Goal: Information Seeking & Learning: Find specific fact

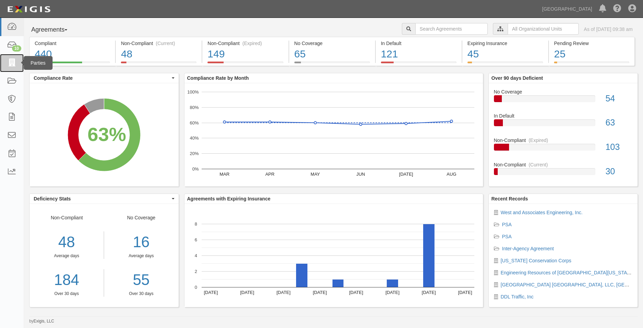
click at [16, 67] on icon at bounding box center [12, 63] width 10 height 8
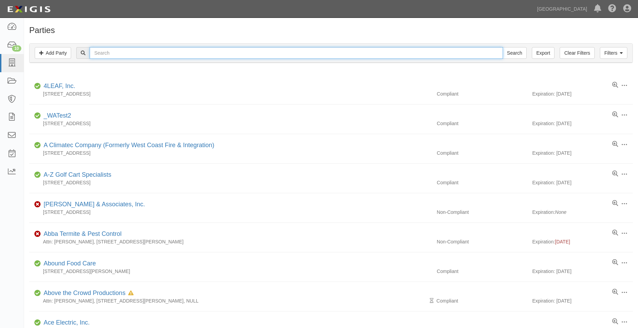
click at [117, 57] on input "text" at bounding box center [296, 53] width 413 height 12
type input "usa softball"
click at [503, 47] on input "Search" at bounding box center [515, 53] width 24 height 12
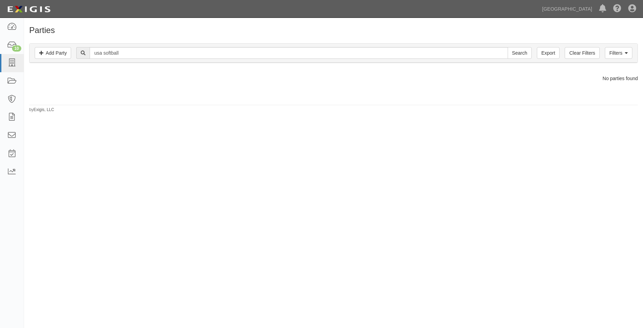
click at [640, 52] on div "Filters Add Party Clear Filters Export usa softball Search Filters Compliance S…" at bounding box center [333, 54] width 619 height 32
click at [631, 51] on link "Filters" at bounding box center [618, 53] width 27 height 12
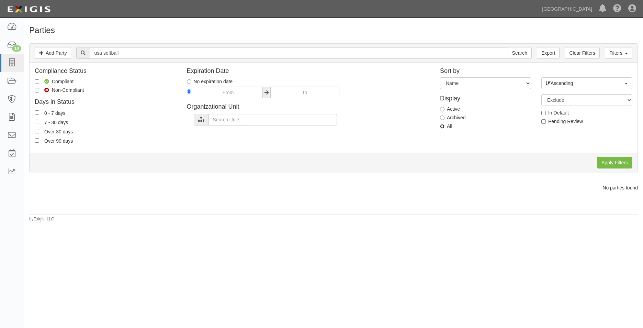
click at [441, 127] on input "All" at bounding box center [442, 126] width 4 height 4
radio input "true"
click at [610, 158] on input "Apply Filters" at bounding box center [614, 163] width 35 height 12
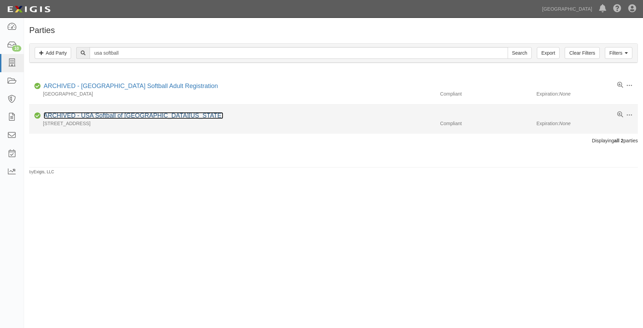
click at [129, 118] on link "ARCHIVED - USA Softball of [GEOGRAPHIC_DATA][US_STATE]" at bounding box center [134, 115] width 180 height 7
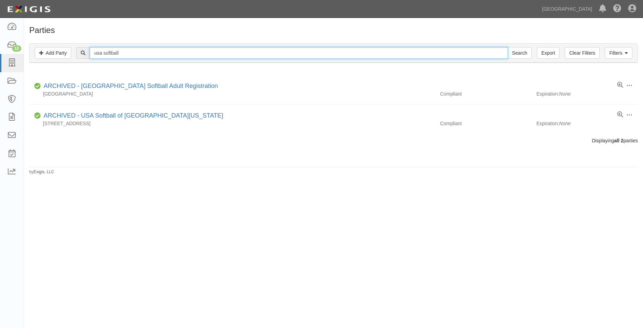
drag, startPoint x: 139, startPoint y: 54, endPoint x: 94, endPoint y: 58, distance: 44.9
click at [94, 58] on input "usa softball" at bounding box center [299, 53] width 418 height 12
type input "softball"
click at [508, 47] on input "Search" at bounding box center [520, 53] width 24 height 12
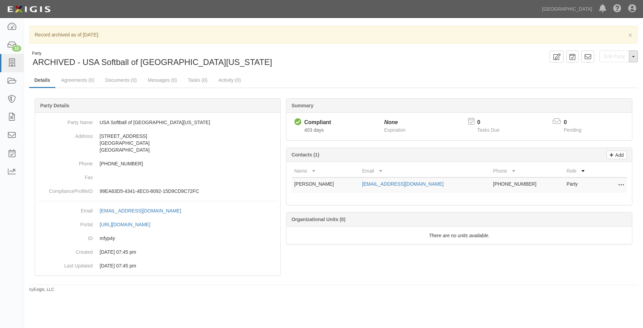
click at [634, 55] on button "Toggle Party Dropdown" at bounding box center [633, 57] width 9 height 12
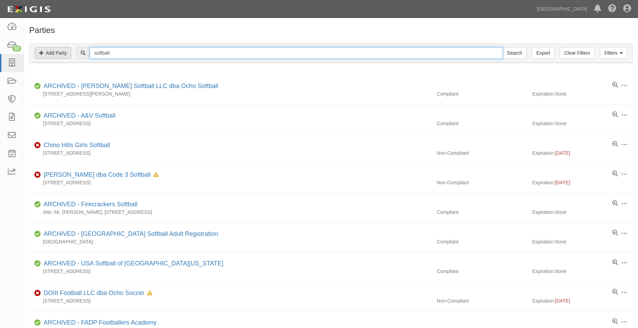
drag, startPoint x: 180, startPoint y: 53, endPoint x: 49, endPoint y: 57, distance: 131.0
click at [49, 57] on div "Filters Add Party Clear Filters Export softball Search Filters" at bounding box center [331, 53] width 603 height 19
type input "chino hills girls softball"
click at [503, 47] on input "Search" at bounding box center [515, 53] width 24 height 12
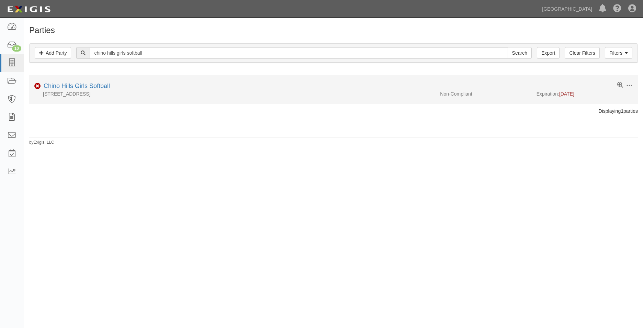
click at [117, 90] on div "Non-Compliant Chino Hills Girls Softball" at bounding box center [336, 86] width 604 height 9
click at [96, 86] on link "Chino Hills Girls Softball" at bounding box center [77, 85] width 66 height 7
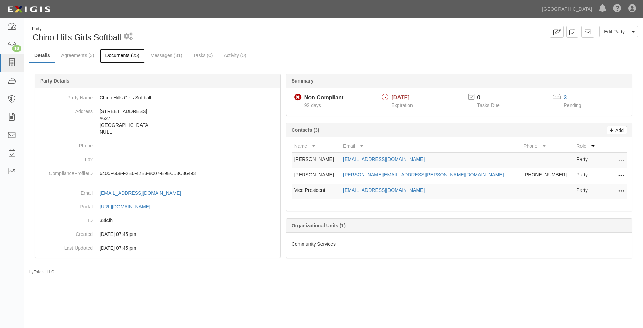
click at [120, 57] on link "Documents (25)" at bounding box center [122, 55] width 45 height 15
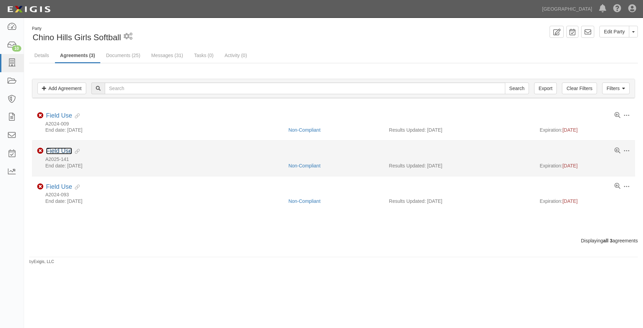
click at [63, 149] on link "Field Use" at bounding box center [59, 150] width 26 height 7
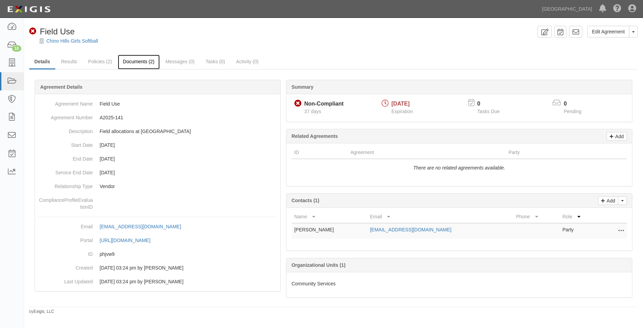
click at [127, 65] on link "Documents (2)" at bounding box center [139, 62] width 42 height 15
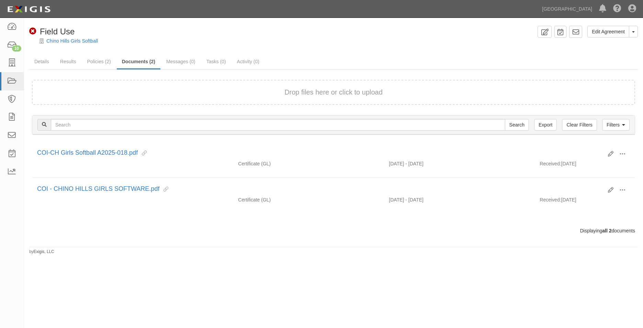
click at [185, 87] on form "Drop files here or click to upload" at bounding box center [333, 92] width 603 height 25
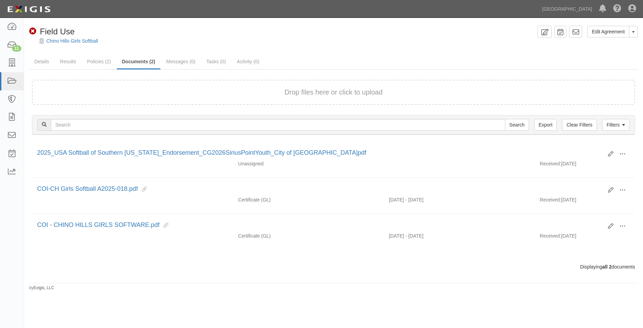
click at [78, 92] on div "Drop files here or click to upload" at bounding box center [334, 92] width 588 height 10
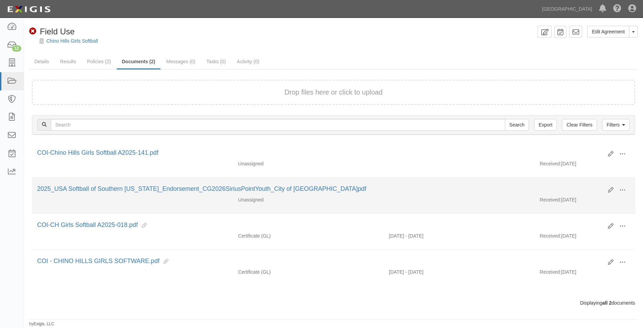
click at [156, 194] on div "Edit View View details Archive 2025_USA Softball of Southern [US_STATE]_Endorse…" at bounding box center [333, 190] width 603 height 12
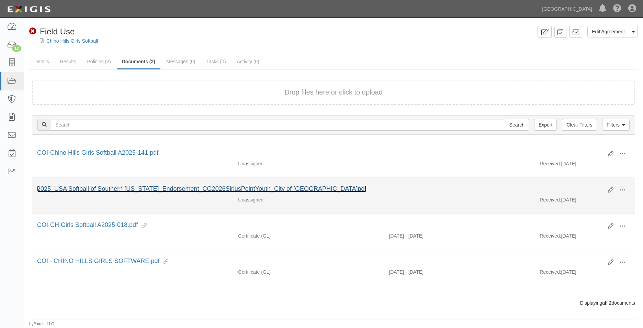
click at [156, 192] on link "2025_USA Softball of Southern [US_STATE]_Endorsement_CG2026SiriusPointYouth_Cit…" at bounding box center [201, 188] width 329 height 7
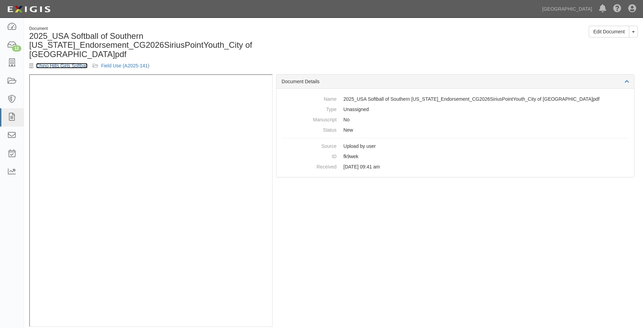
click at [78, 63] on link "Chino Hills Girls Softball" at bounding box center [62, 65] width 52 height 5
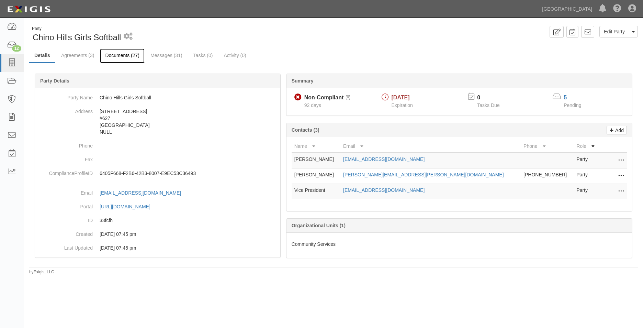
click at [118, 51] on link "Documents (27)" at bounding box center [122, 55] width 45 height 15
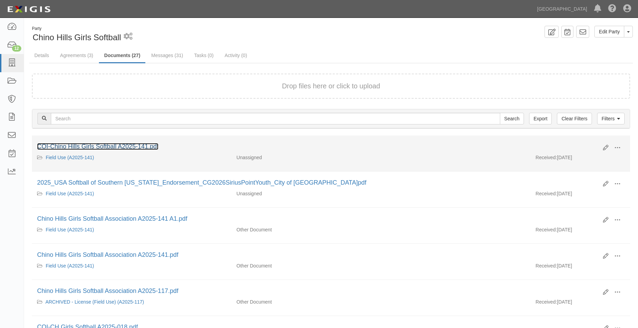
click at [98, 147] on link "COI-Chino Hills Girls Softball A2025-141.pdf" at bounding box center [97, 146] width 121 height 7
